Goal: Information Seeking & Learning: Learn about a topic

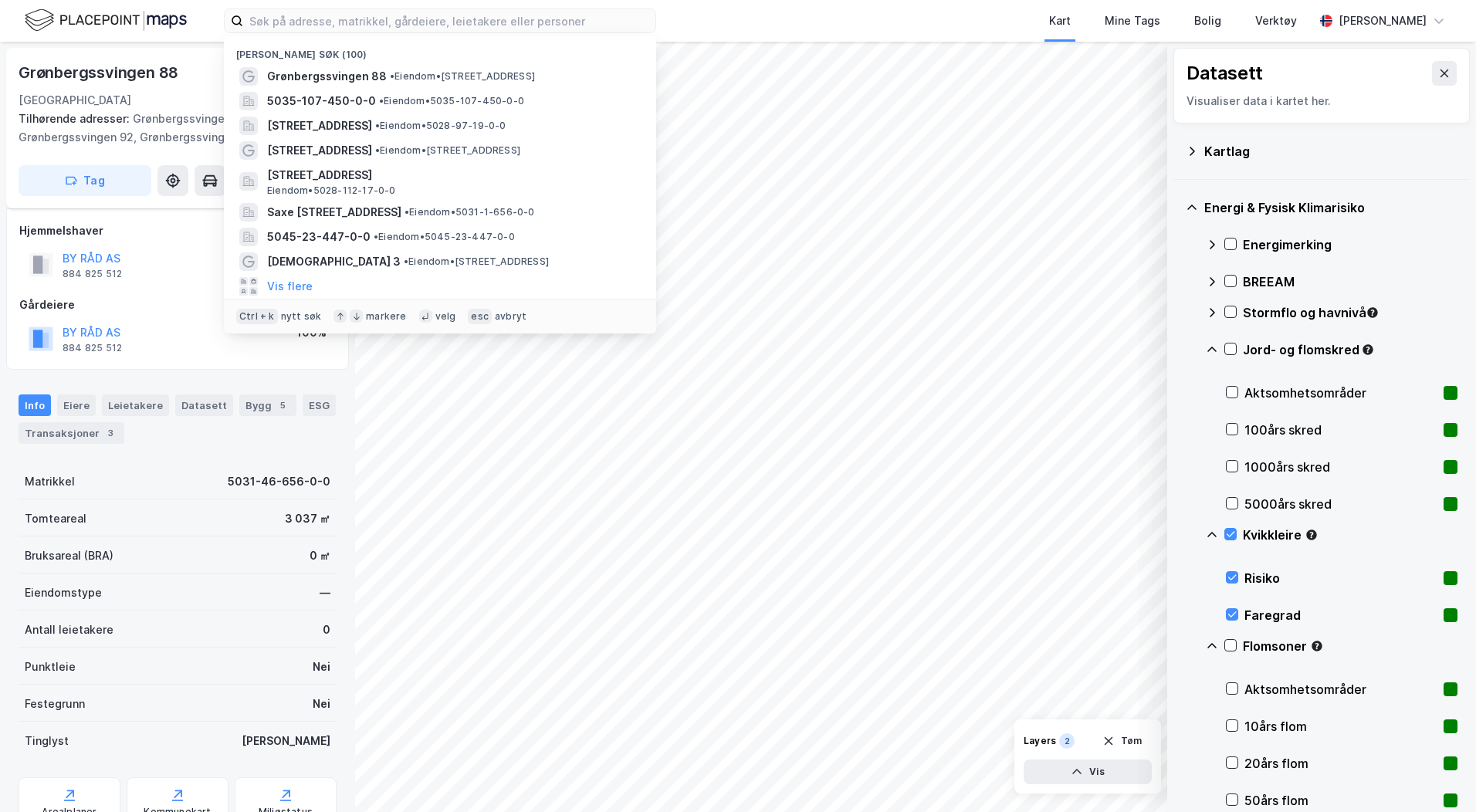
scroll to position [34, 0]
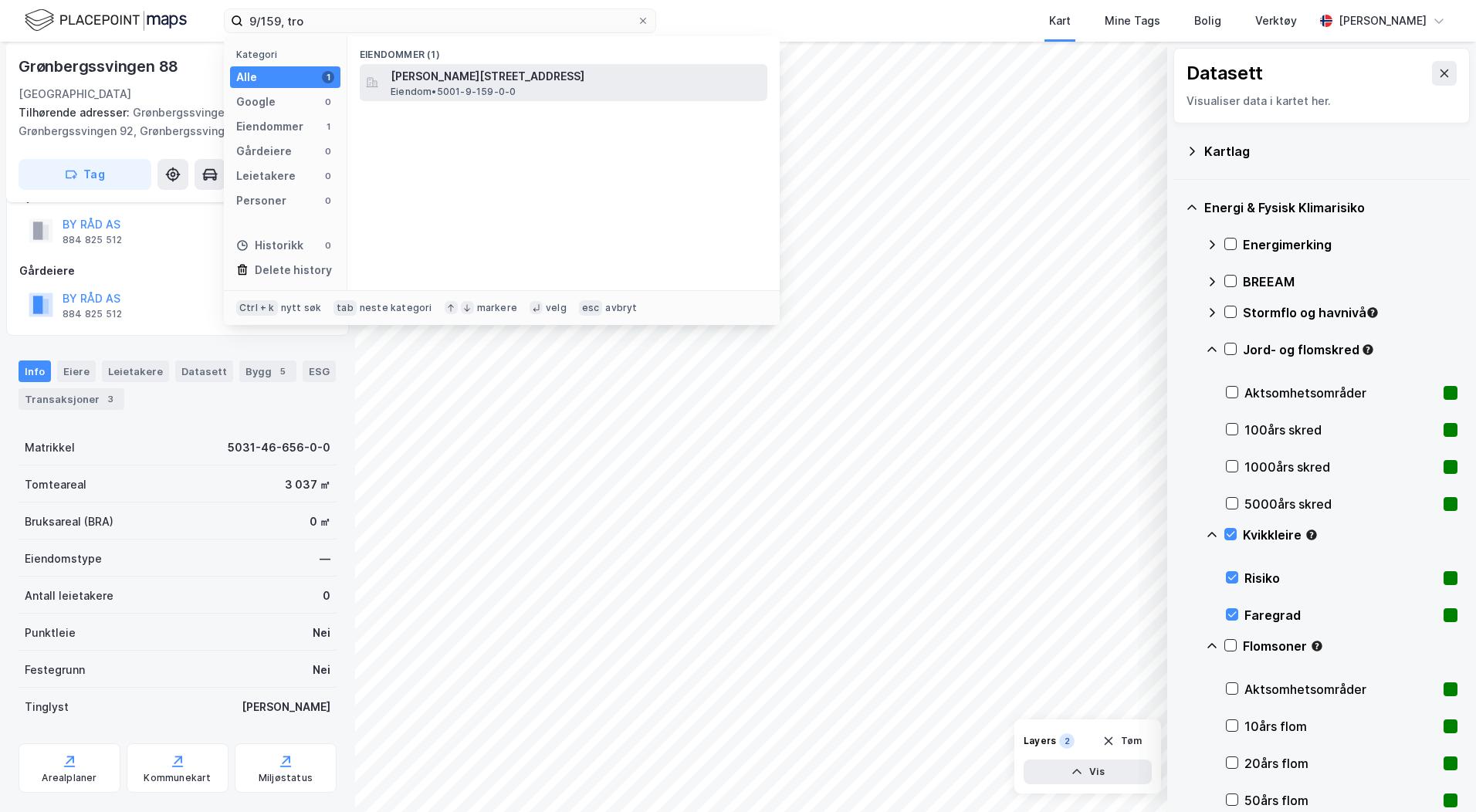
type input "9/159, tro"
click at [441, 98] on div "[PERSON_NAME][STREET_ADDRESS] Eiendom • 5001-9-159-0-0" at bounding box center [564, 82] width 407 height 37
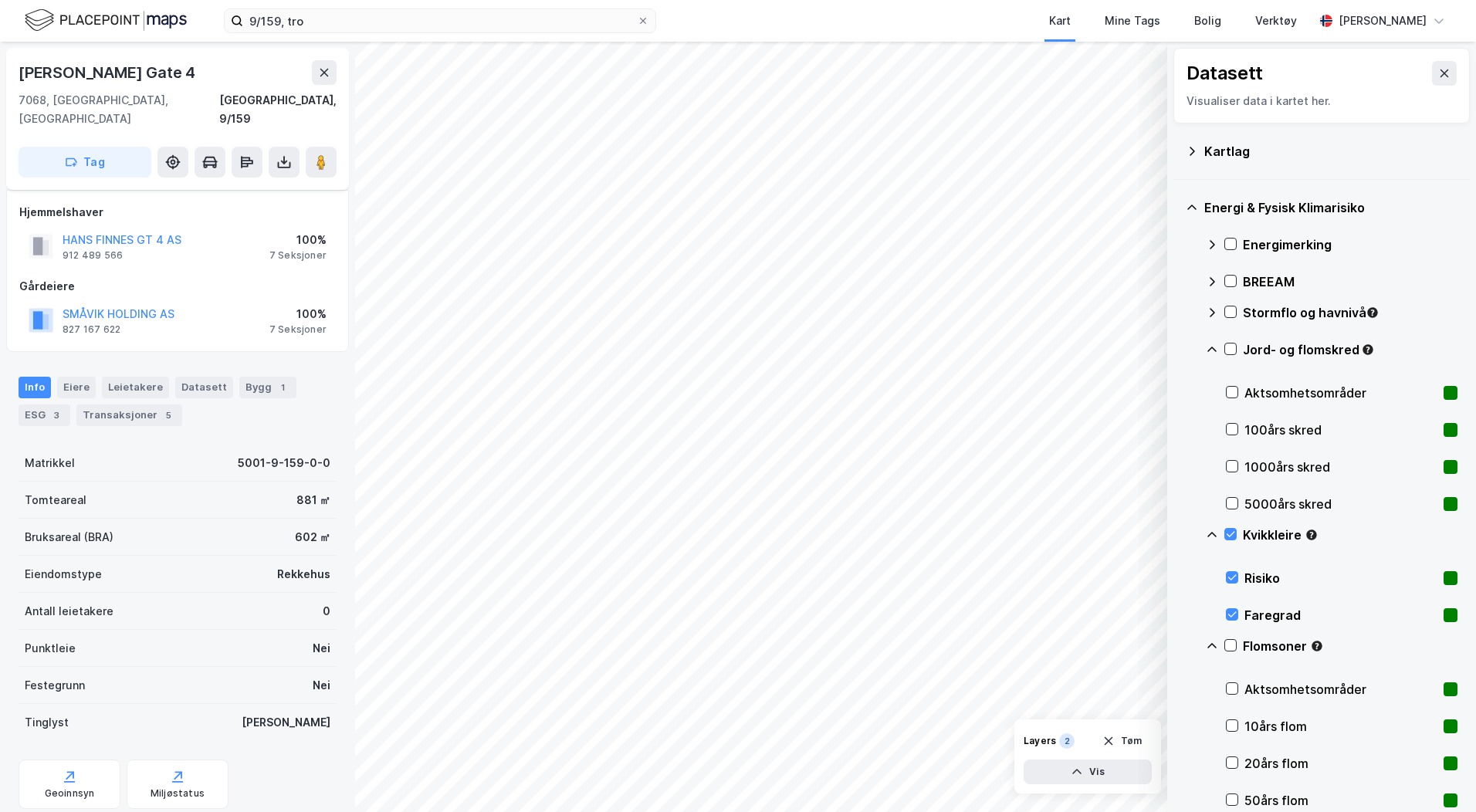
scroll to position [34, 0]
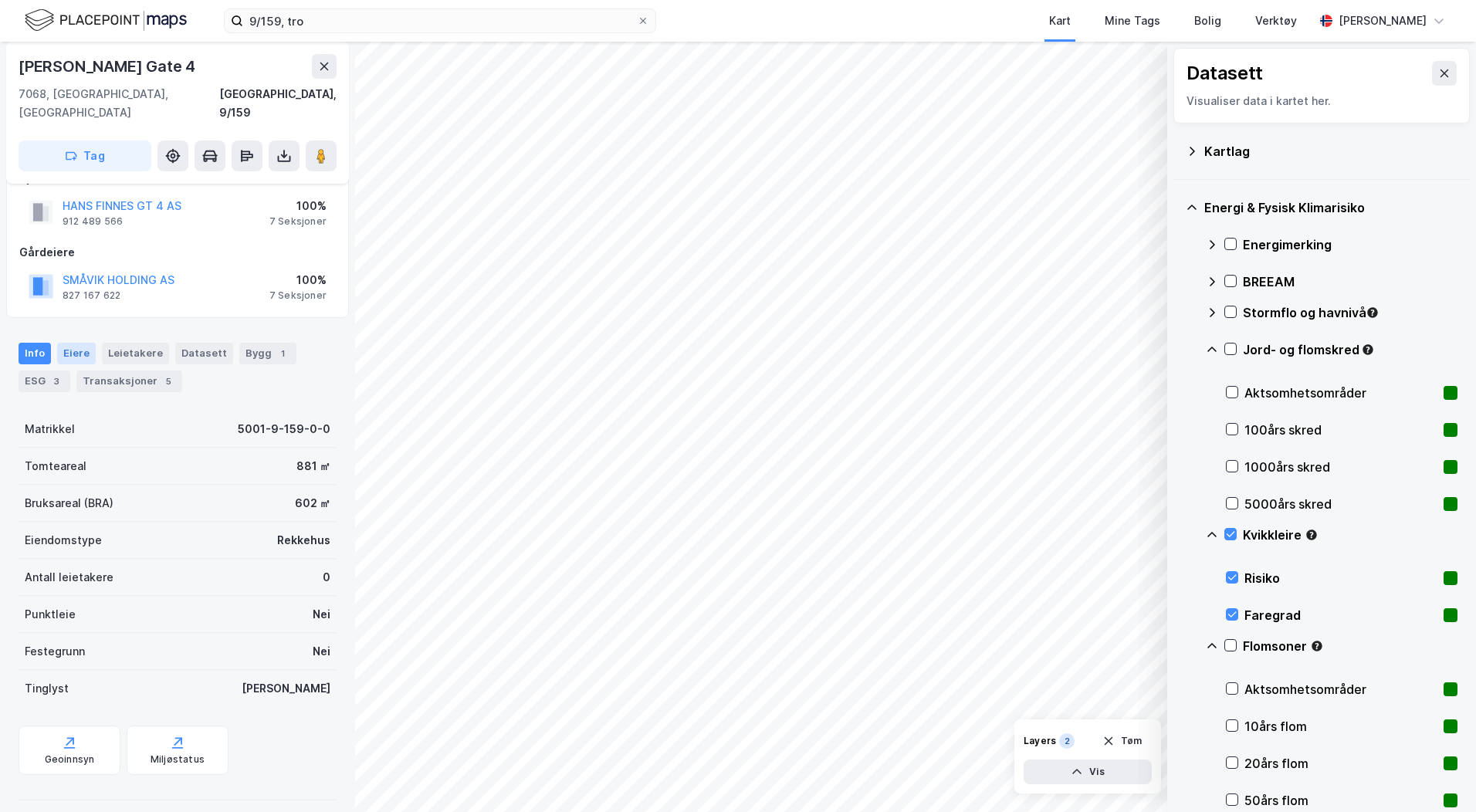
click at [84, 343] on div "Eiere" at bounding box center [76, 353] width 39 height 22
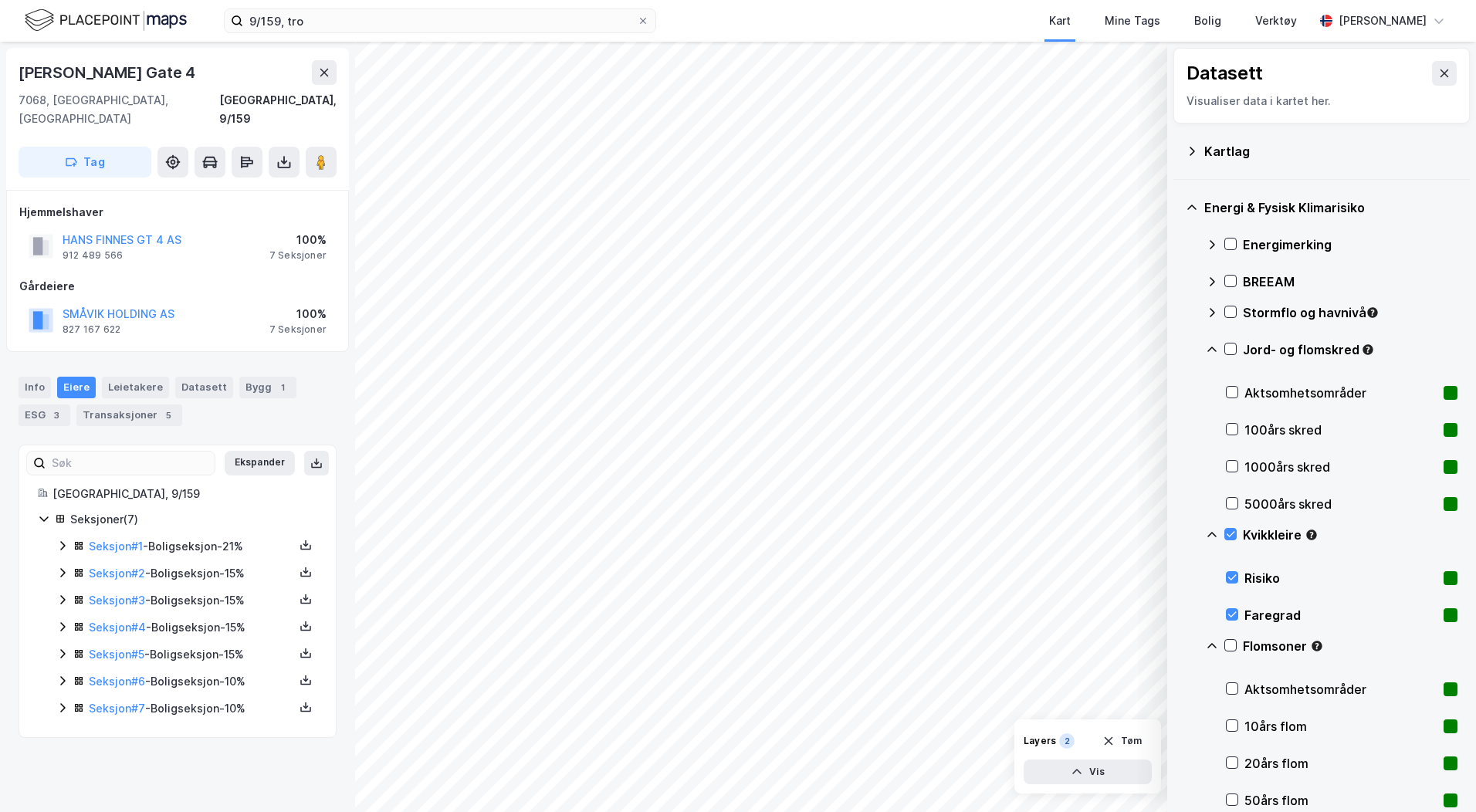
click at [56, 540] on icon at bounding box center [62, 545] width 12 height 12
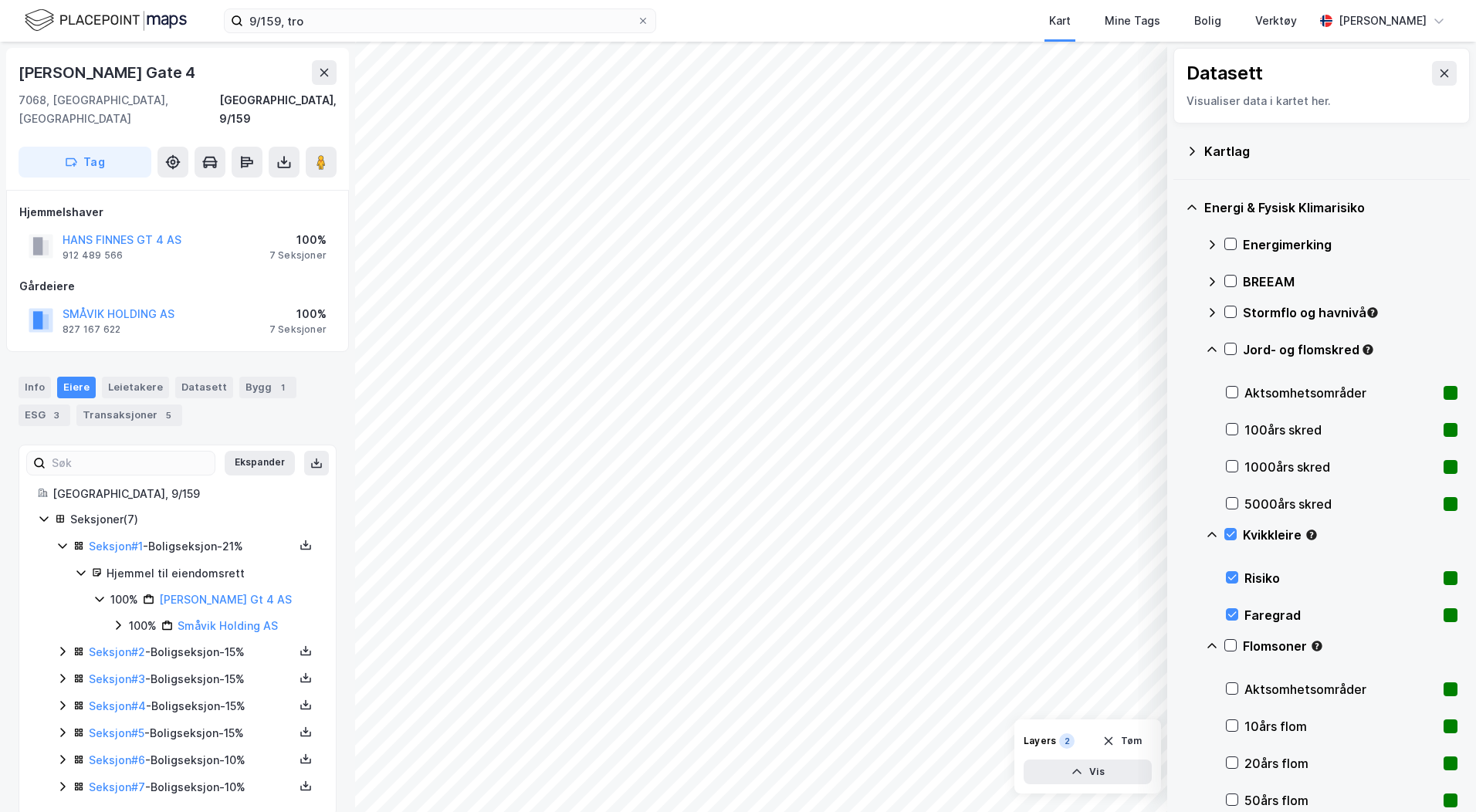
scroll to position [5, 0]
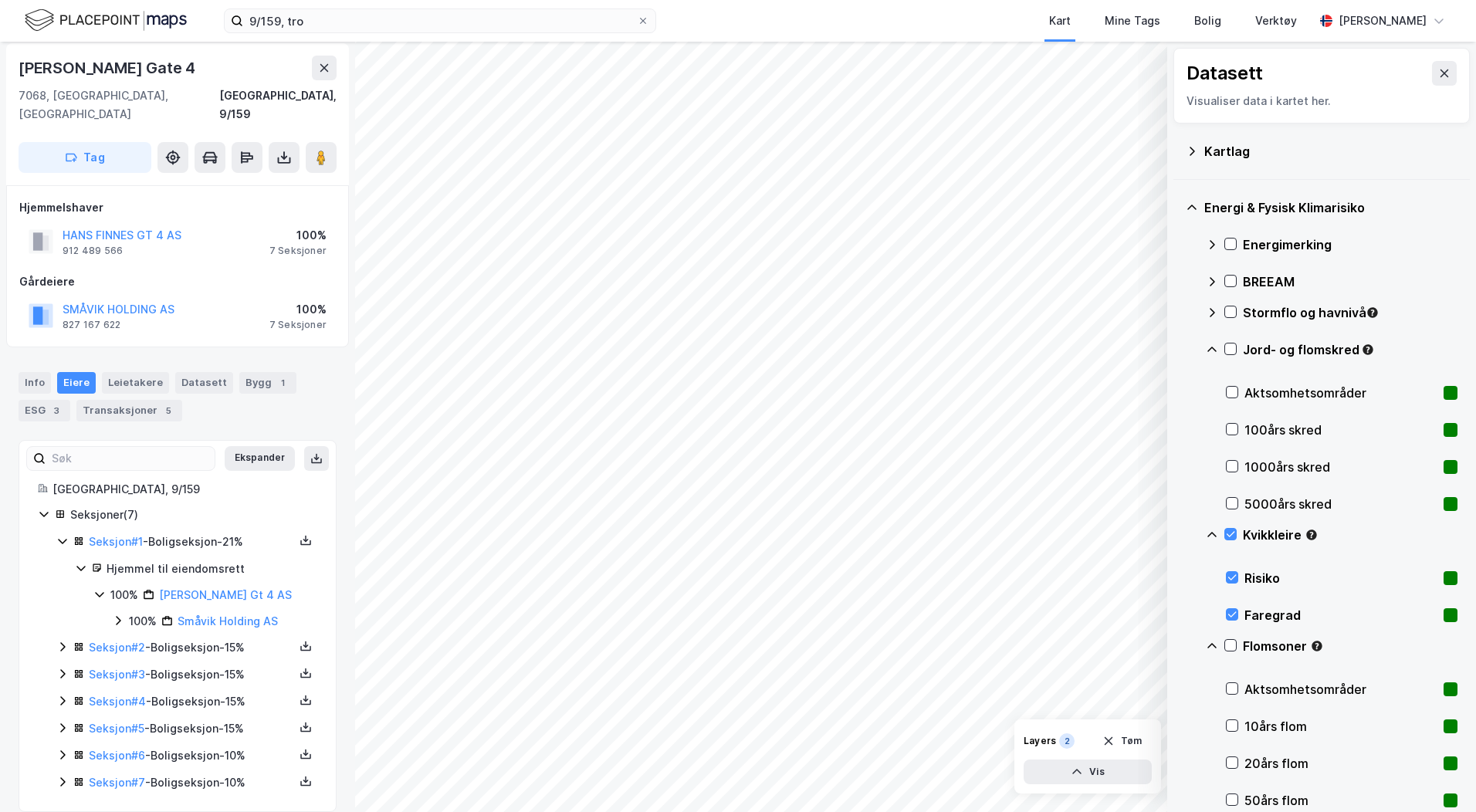
click at [62, 642] on icon at bounding box center [63, 646] width 5 height 9
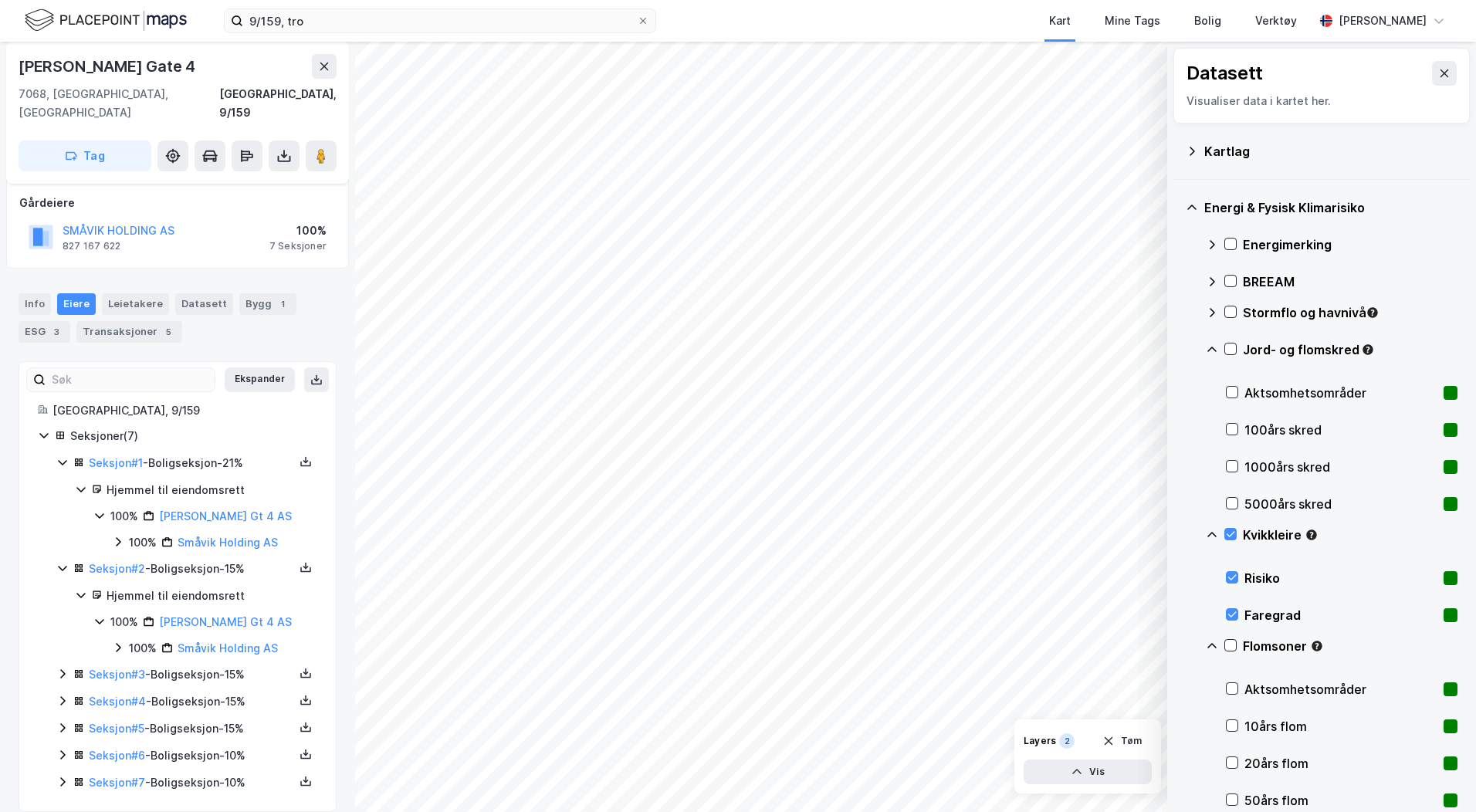
click at [65, 668] on icon at bounding box center [62, 674] width 12 height 12
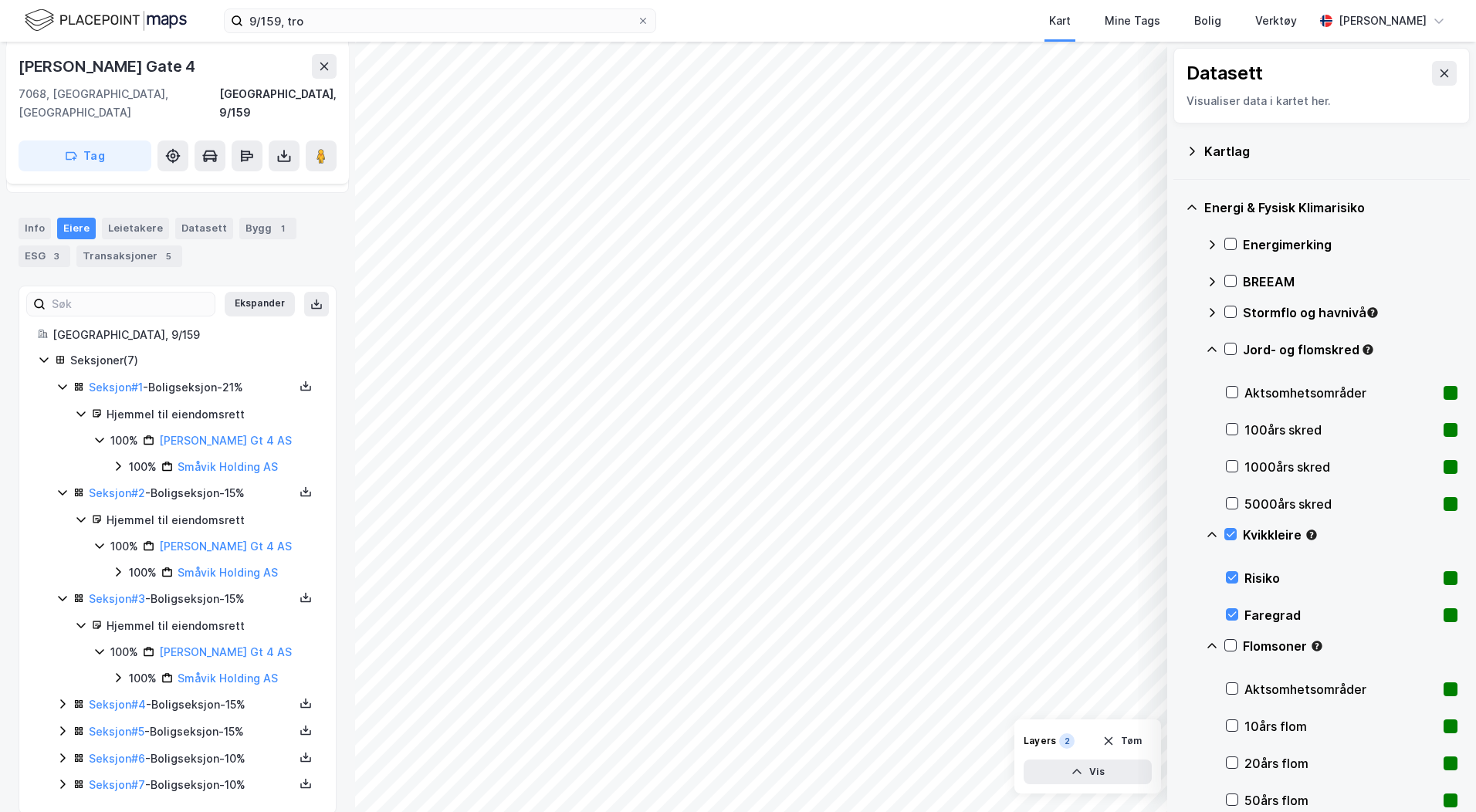
scroll to position [161, 0]
click at [64, 695] on icon at bounding box center [62, 701] width 12 height 12
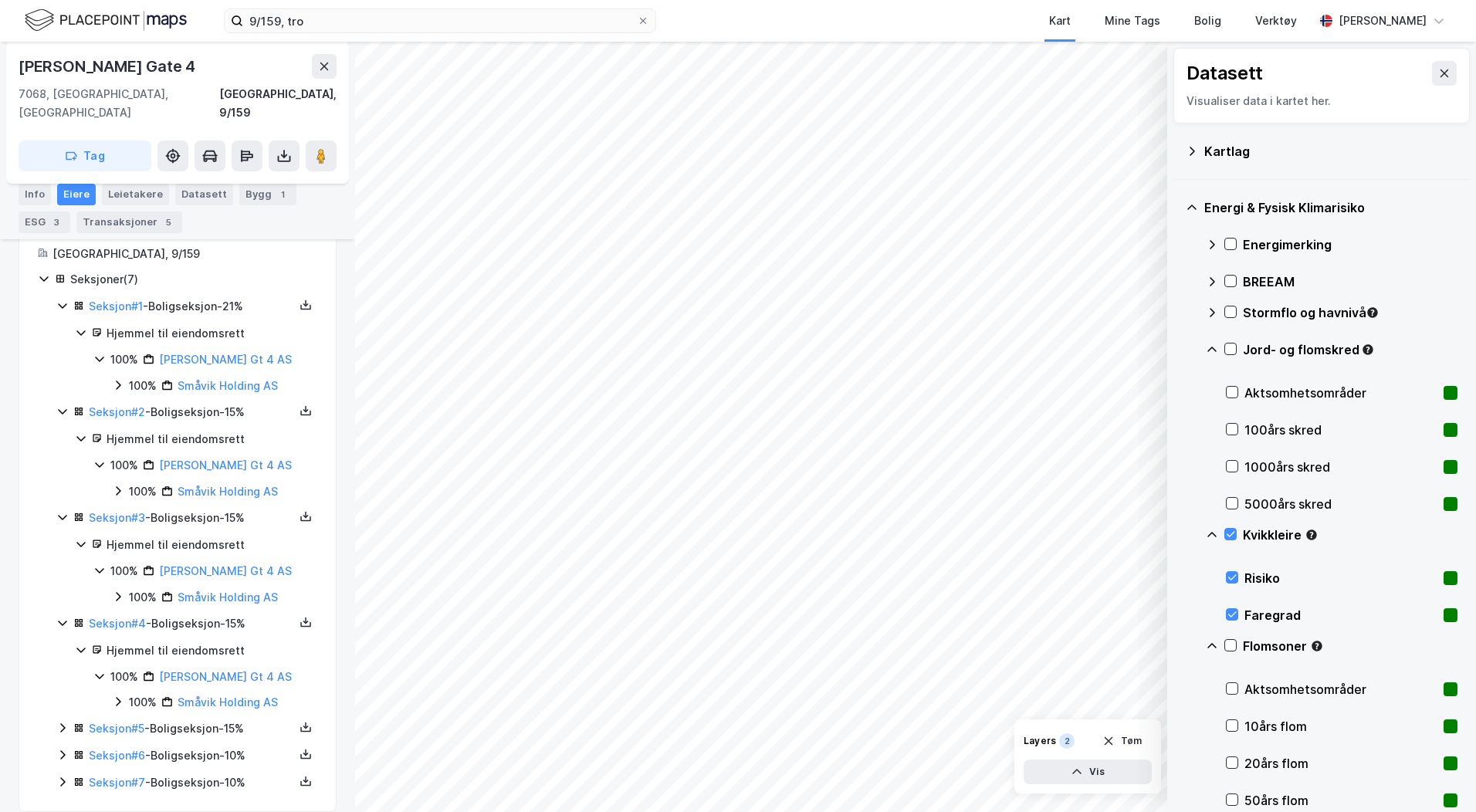
click at [58, 722] on icon at bounding box center [62, 728] width 12 height 12
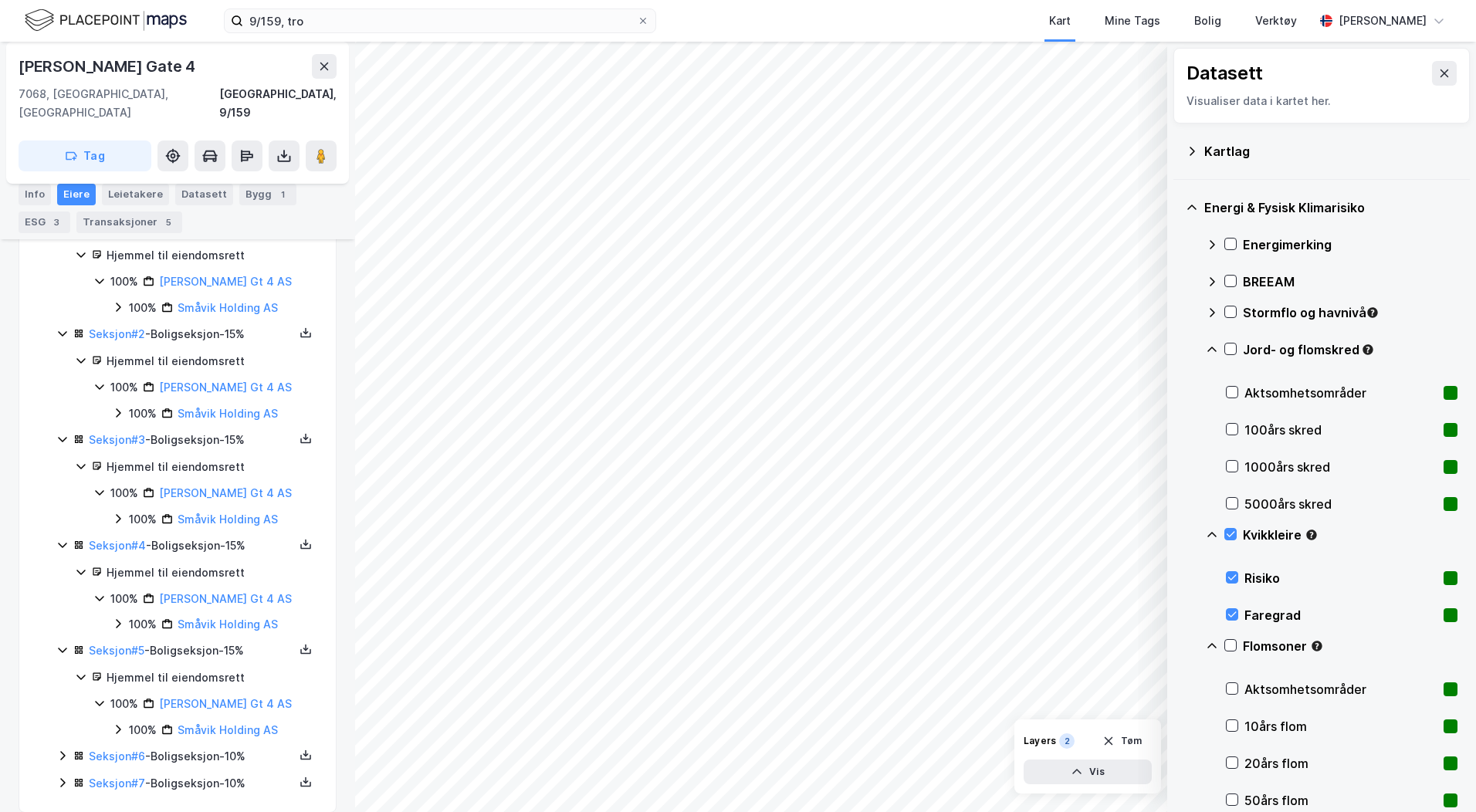
scroll to position [319, 0]
click at [60, 749] on icon at bounding box center [62, 755] width 12 height 12
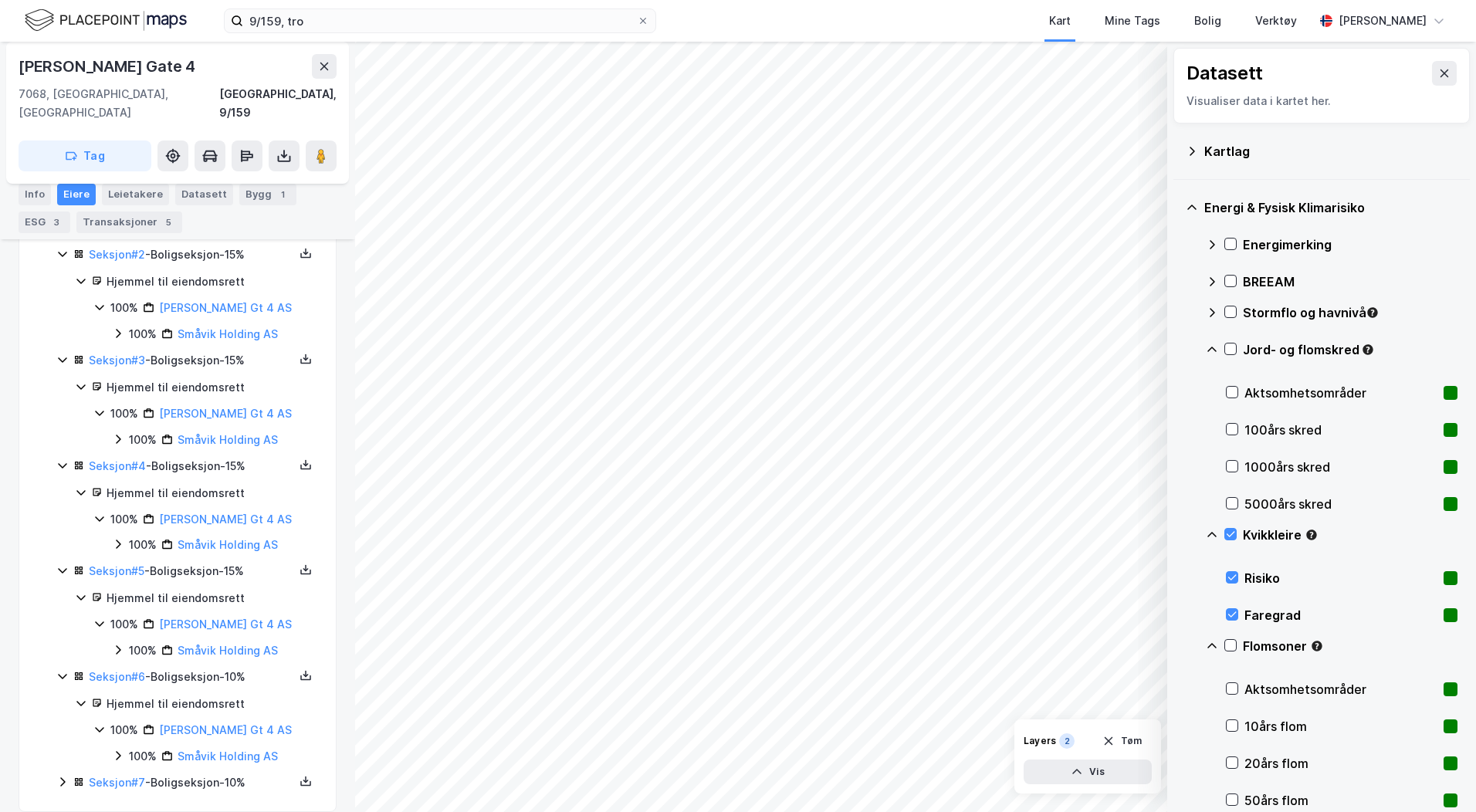
click at [61, 776] on icon at bounding box center [62, 781] width 12 height 12
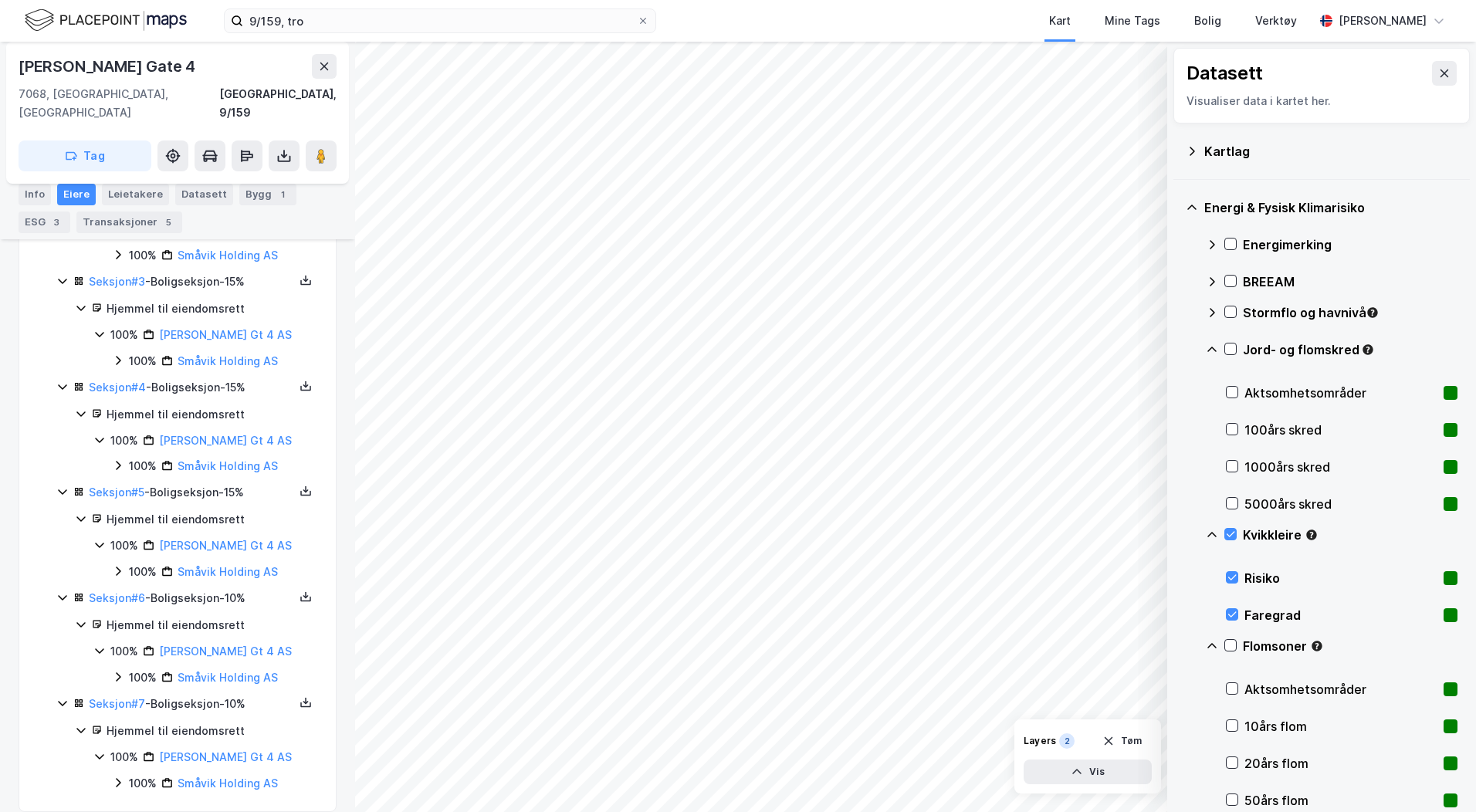
scroll to position [0, 0]
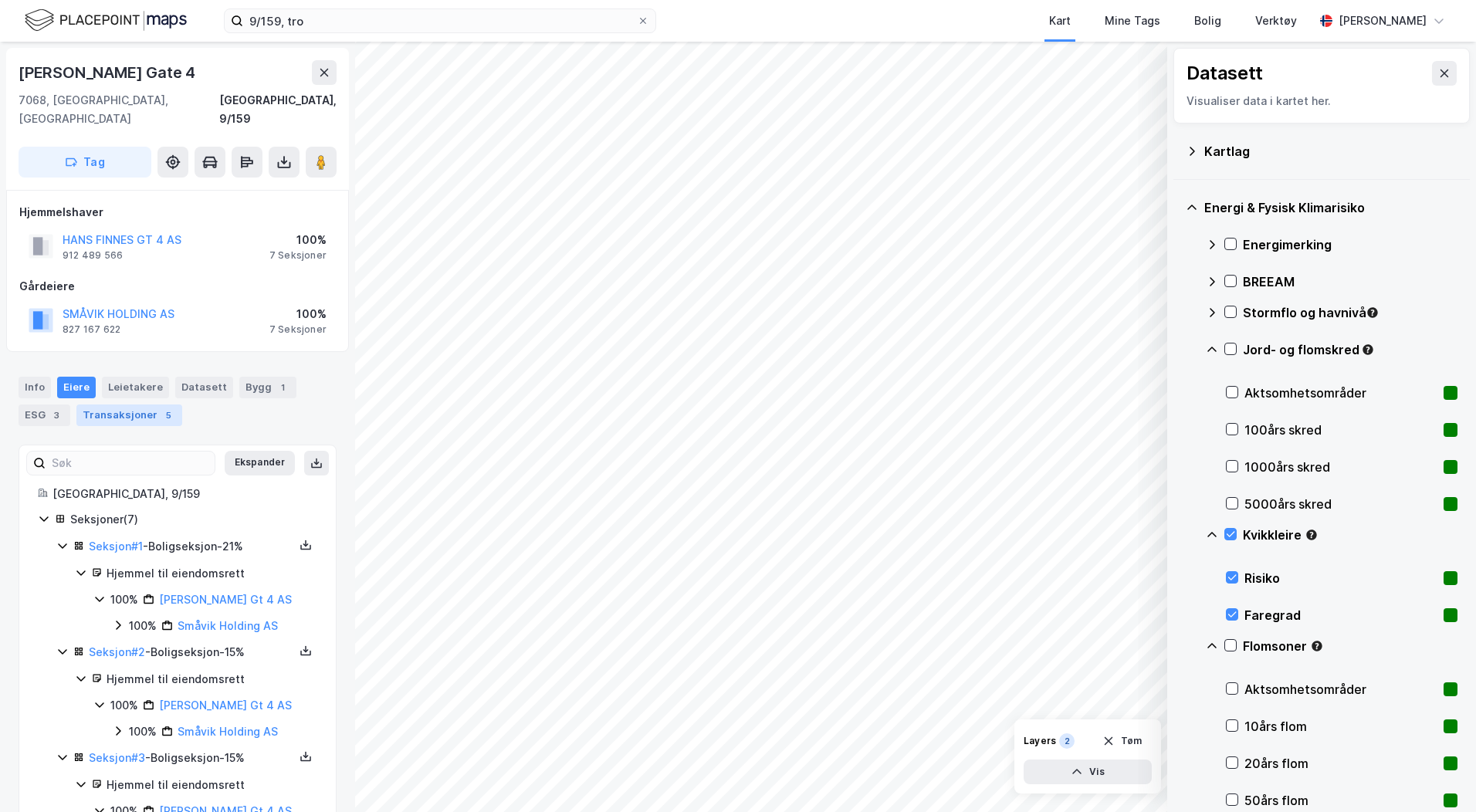
click at [161, 407] on div "5" at bounding box center [168, 415] width 16 height 16
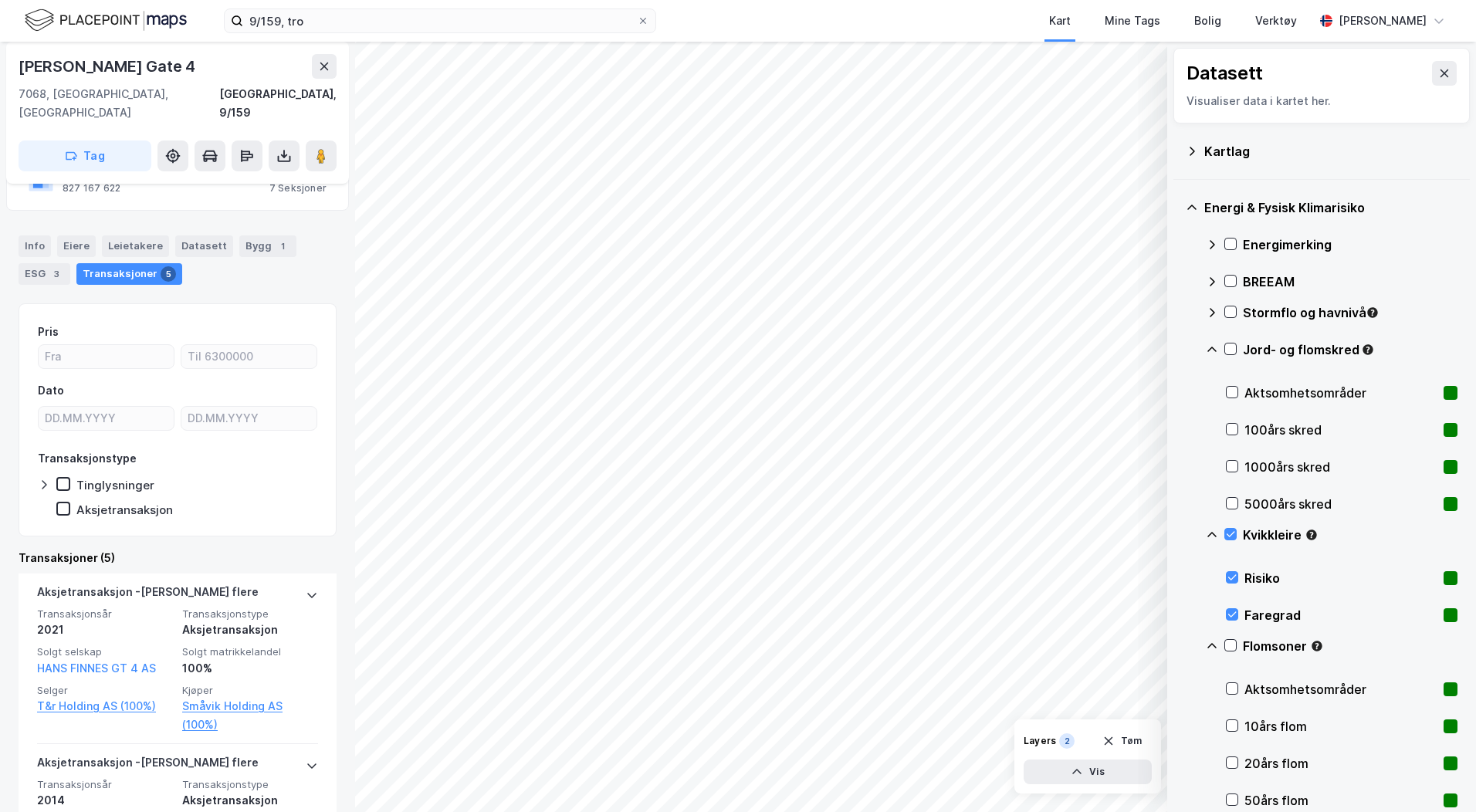
scroll to position [155, 0]
